Goal: Communication & Community: Connect with others

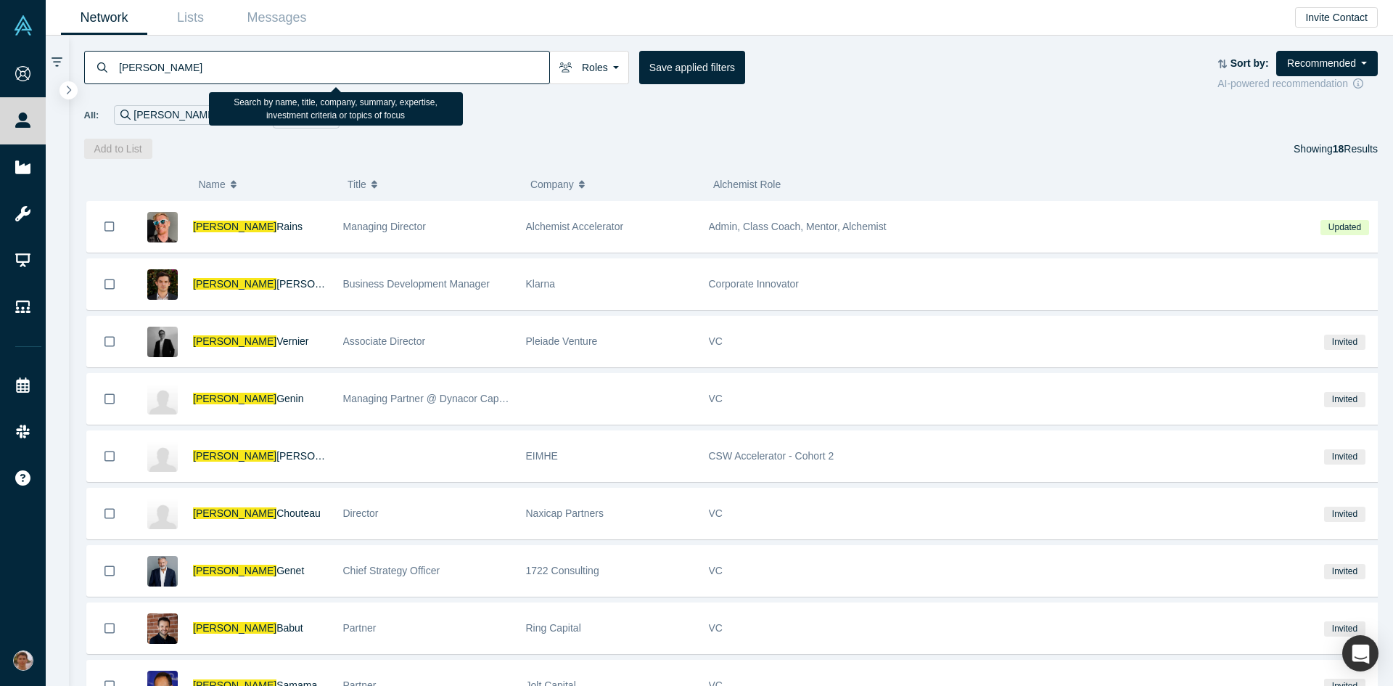
click at [380, 60] on input "laurent" at bounding box center [334, 67] width 432 height 34
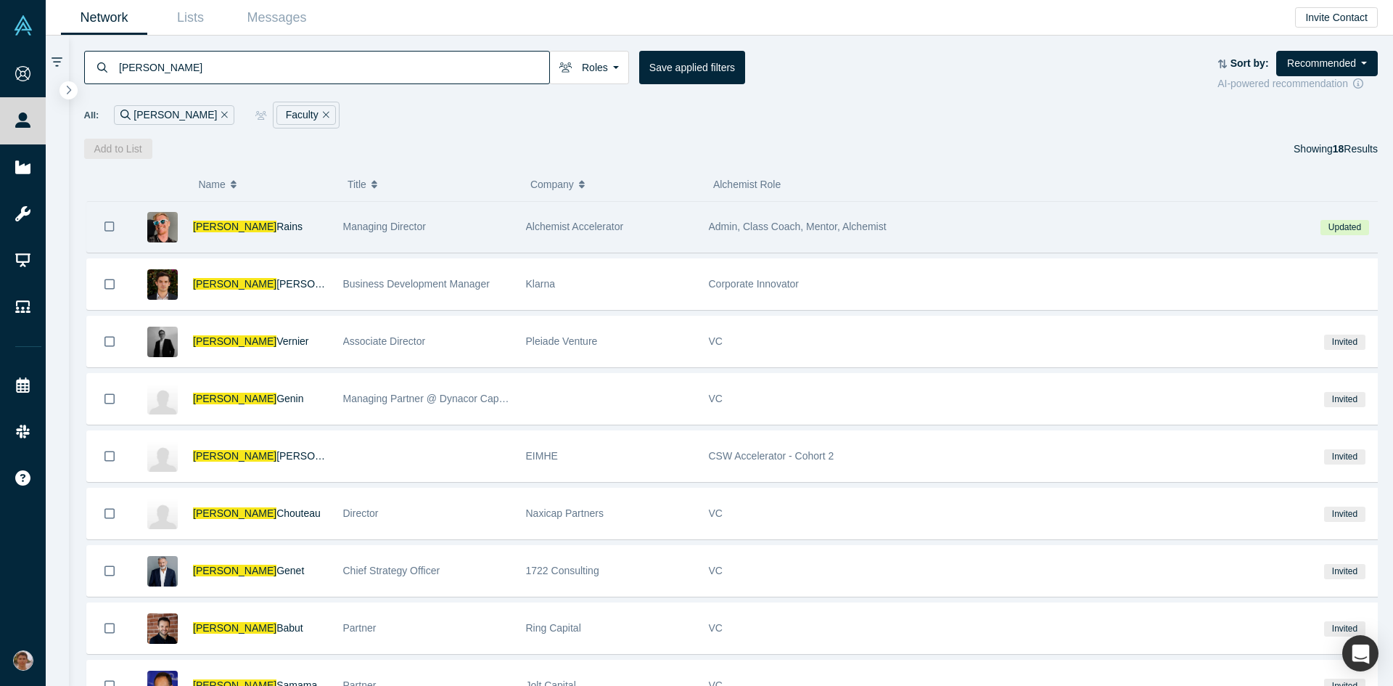
click at [293, 210] on div "Laurent Rains" at bounding box center [260, 227] width 135 height 50
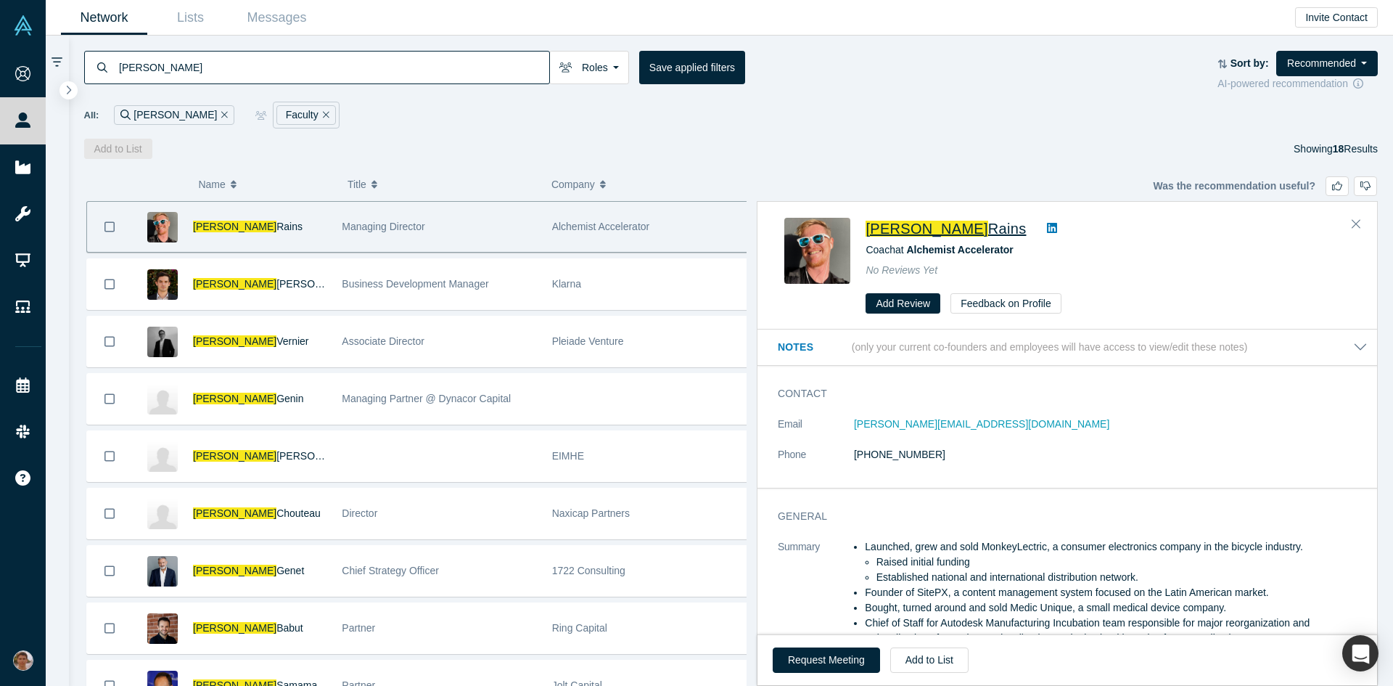
click at [893, 226] on span "Laurent" at bounding box center [927, 229] width 122 height 16
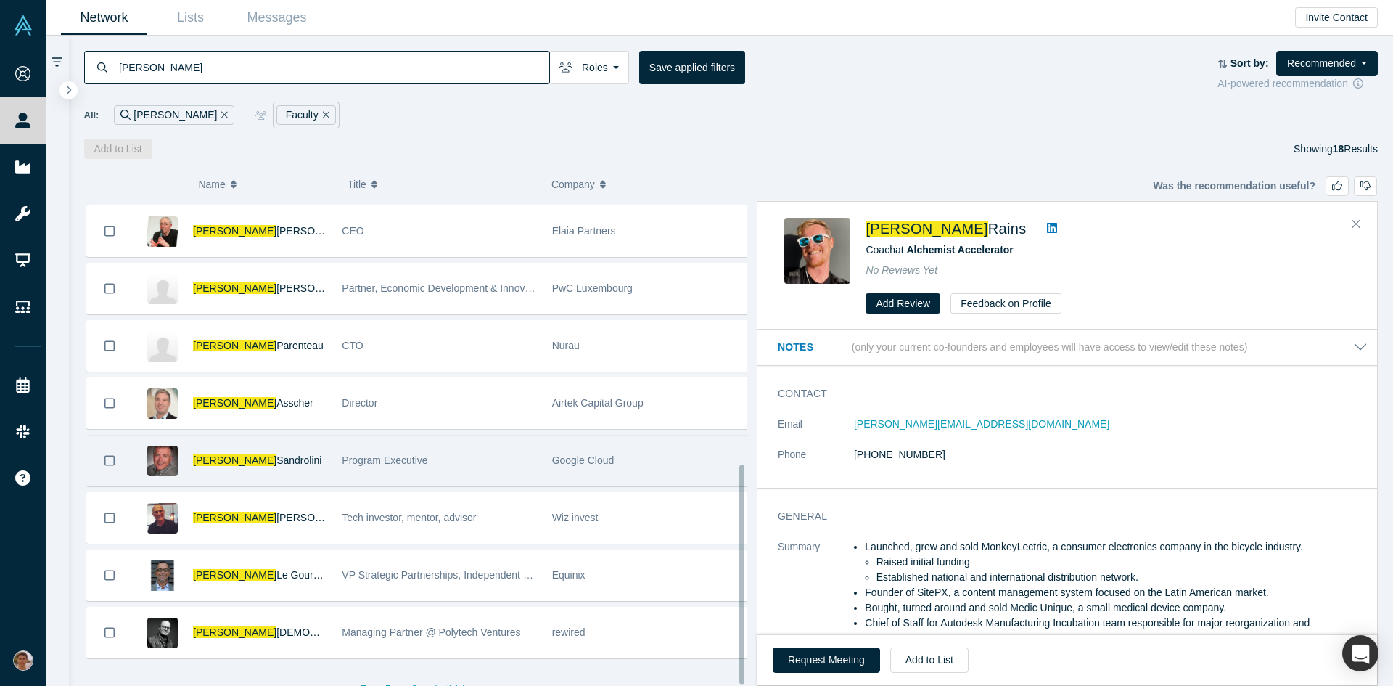
scroll to position [581, 0]
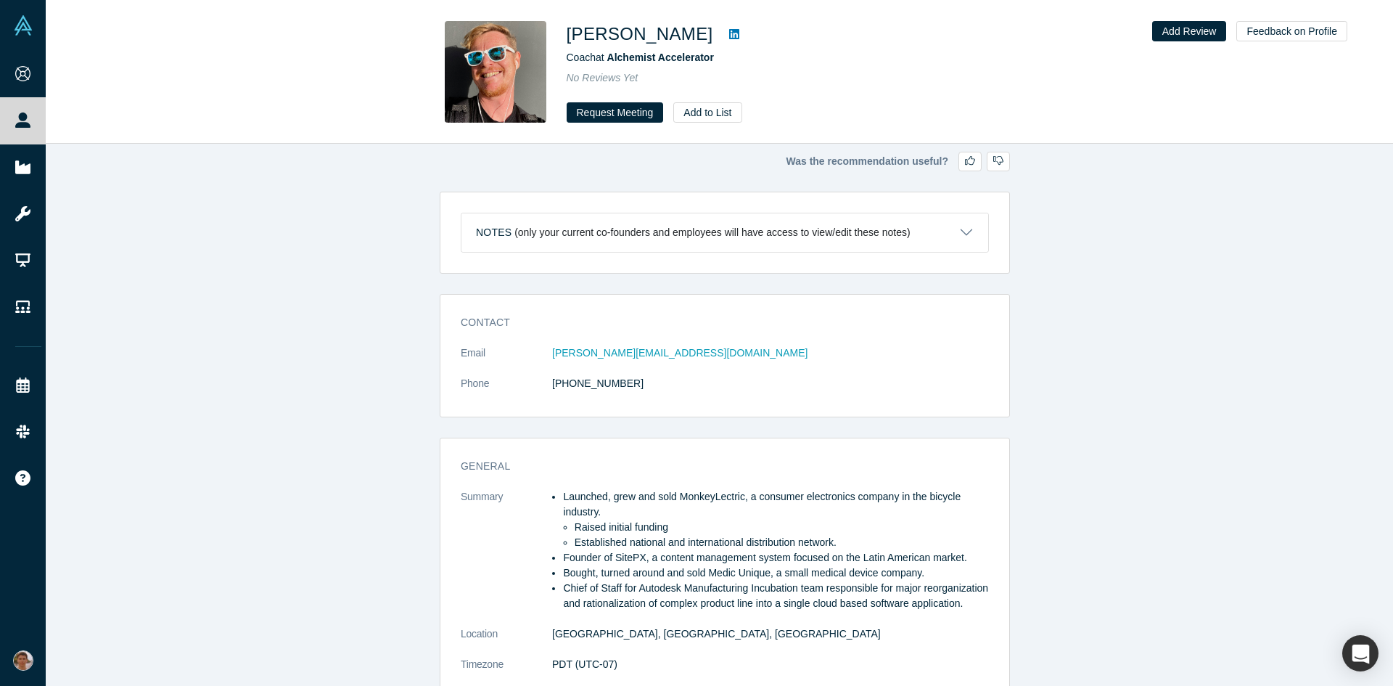
click at [498, 66] on img at bounding box center [496, 72] width 102 height 102
click at [609, 115] on button "Request Meeting" at bounding box center [615, 112] width 97 height 20
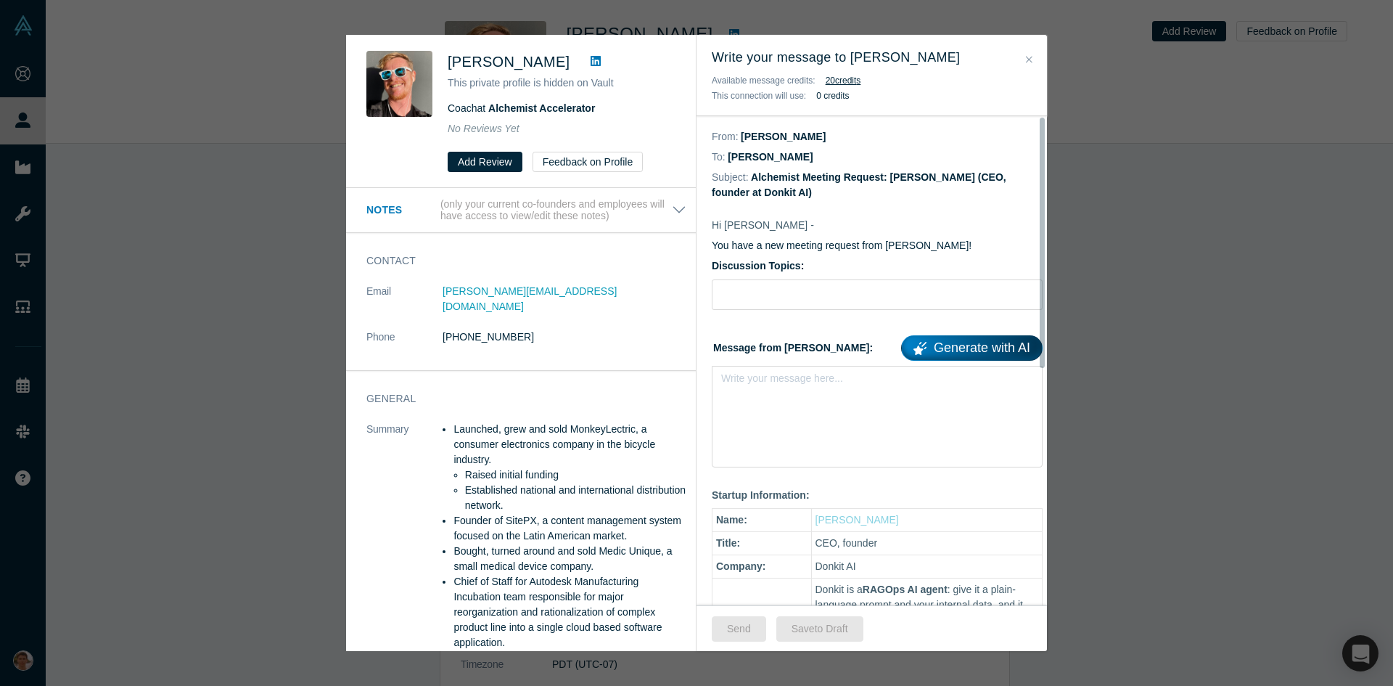
click at [1036, 57] on button "Close" at bounding box center [1029, 60] width 15 height 17
